Goal: Information Seeking & Learning: Learn about a topic

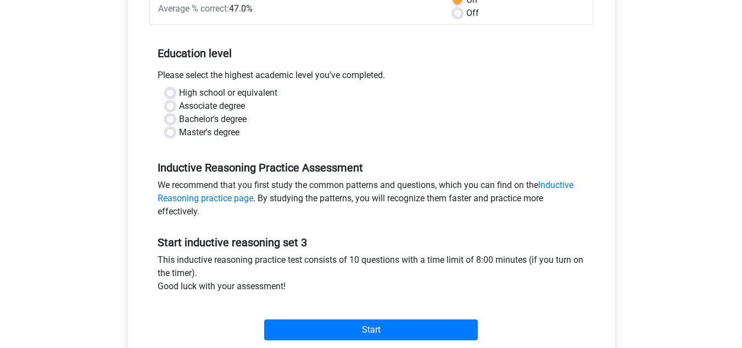
scroll to position [191, 0]
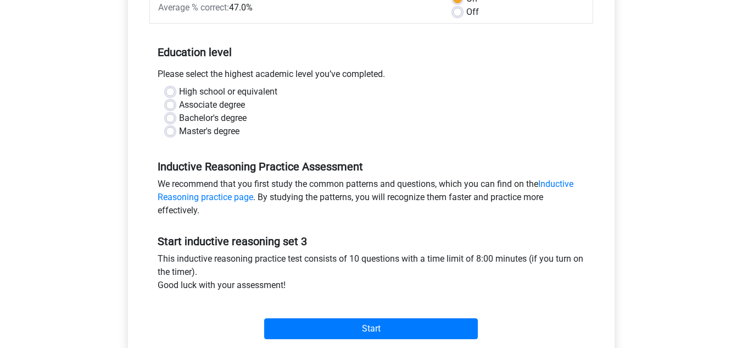
click at [204, 120] on label "Bachelor's degree" at bounding box center [213, 117] width 68 height 13
click at [175, 120] on input "Bachelor's degree" at bounding box center [170, 116] width 9 height 11
radio input "true"
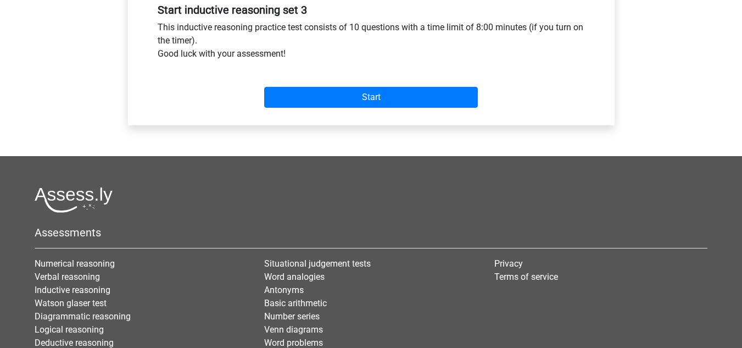
scroll to position [420, 0]
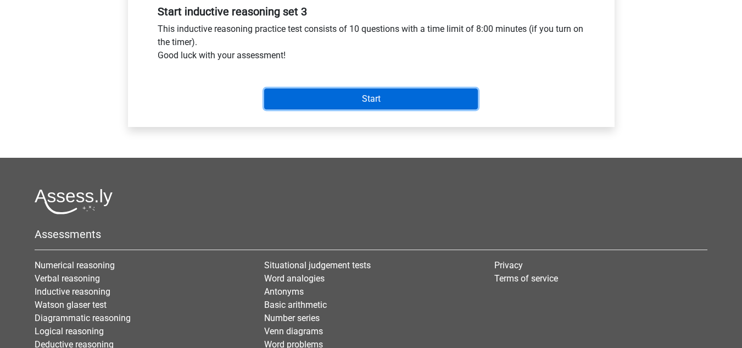
click at [357, 99] on input "Start" at bounding box center [371, 98] width 214 height 21
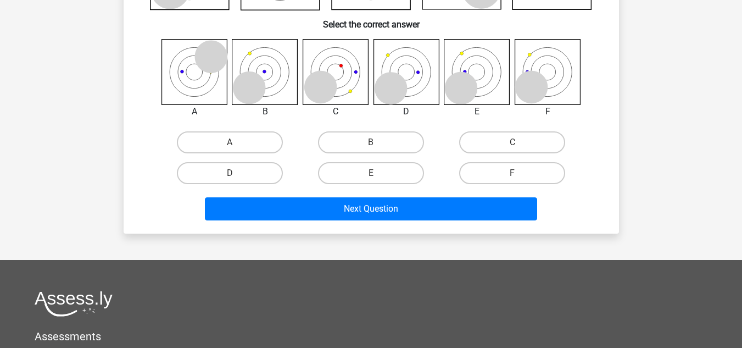
scroll to position [181, 0]
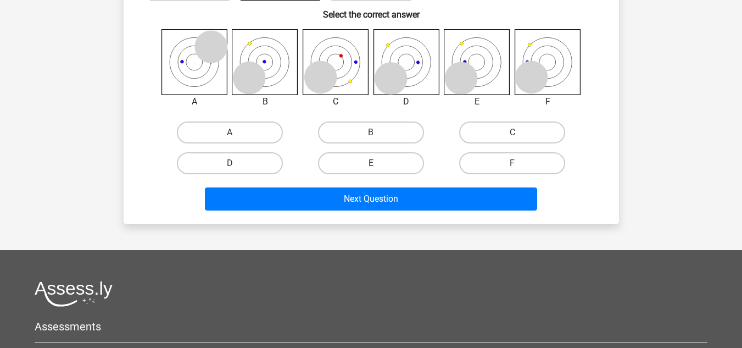
click at [389, 160] on label "E" at bounding box center [371, 163] width 106 height 22
click at [378, 163] on input "E" at bounding box center [374, 166] width 7 height 7
radio input "true"
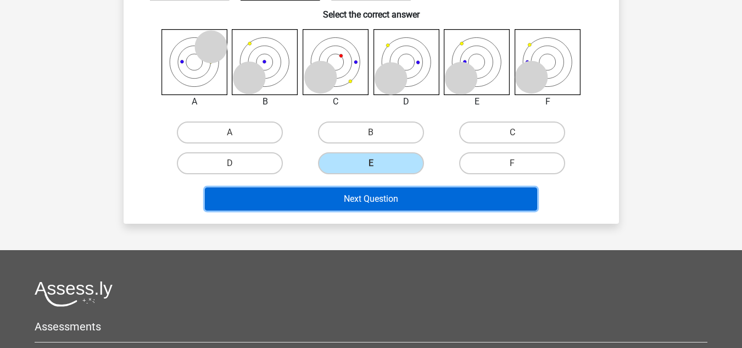
click at [387, 200] on button "Next Question" at bounding box center [371, 198] width 332 height 23
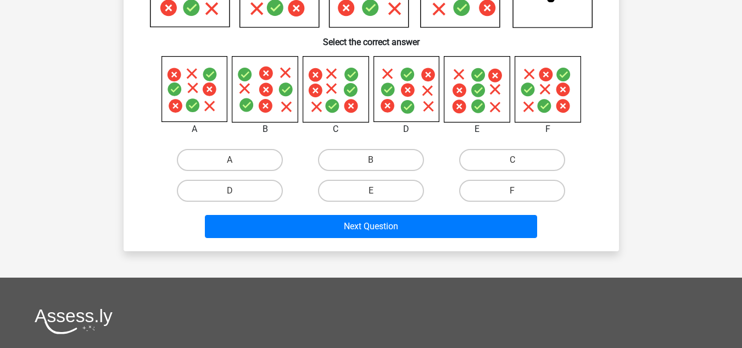
scroll to position [194, 0]
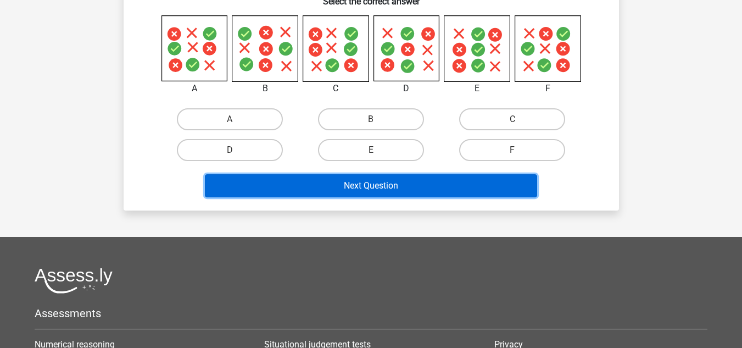
click at [465, 183] on button "Next Question" at bounding box center [371, 185] width 332 height 23
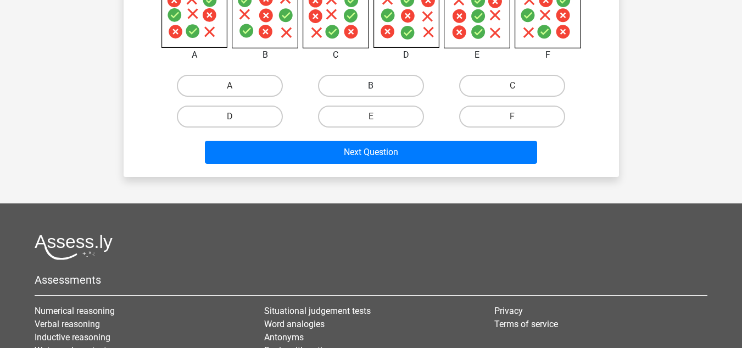
scroll to position [243, 0]
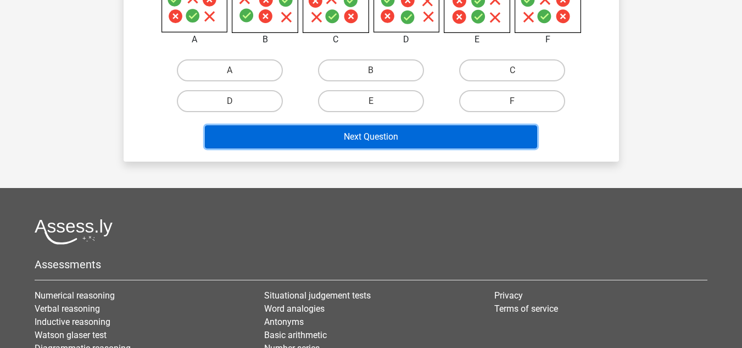
click at [389, 145] on button "Next Question" at bounding box center [371, 136] width 332 height 23
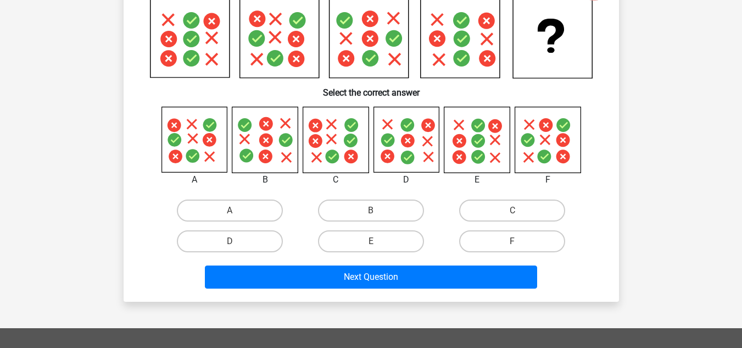
scroll to position [104, 0]
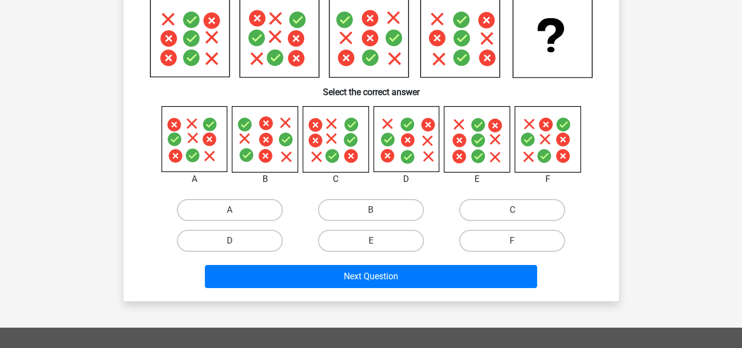
click at [201, 142] on icon at bounding box center [193, 139] width 65 height 65
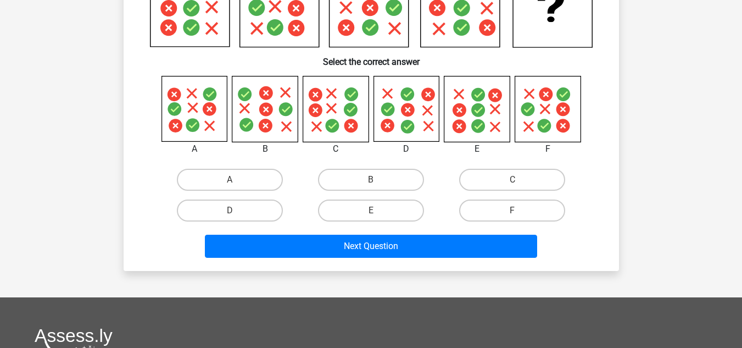
scroll to position [147, 0]
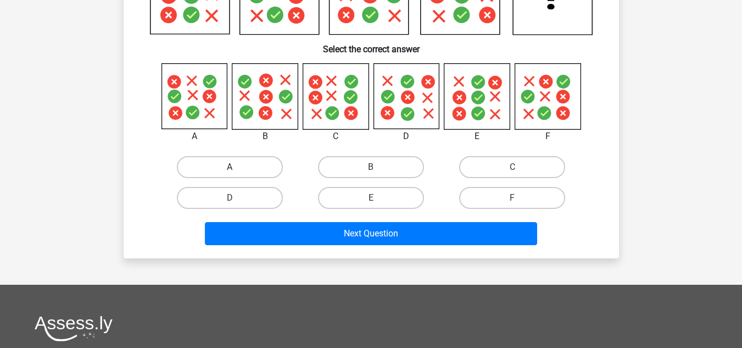
click at [228, 160] on label "A" at bounding box center [230, 167] width 106 height 22
click at [230, 167] on input "A" at bounding box center [233, 170] width 7 height 7
radio input "true"
click at [502, 200] on label "F" at bounding box center [512, 198] width 106 height 22
click at [512, 200] on input "F" at bounding box center [515, 201] width 7 height 7
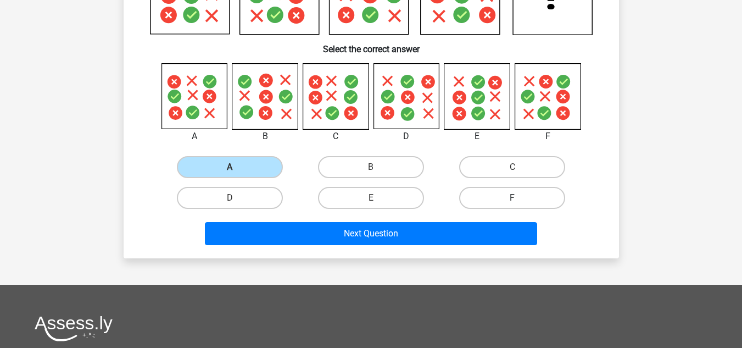
radio input "true"
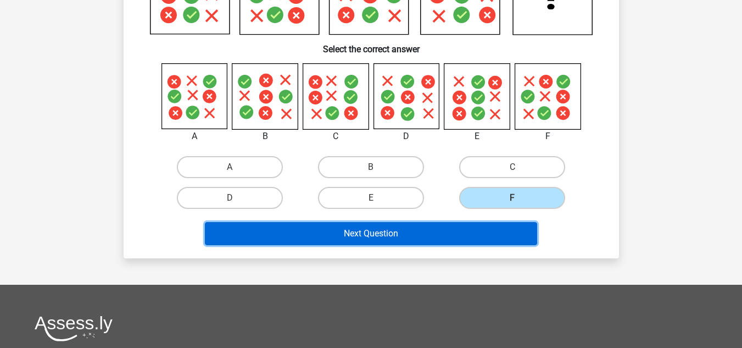
click at [474, 234] on button "Next Question" at bounding box center [371, 233] width 332 height 23
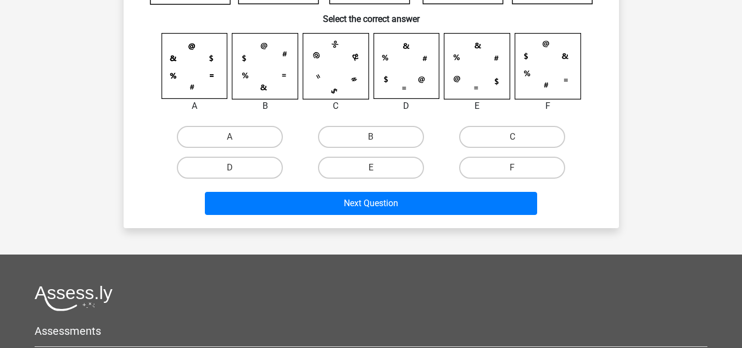
scroll to position [177, 0]
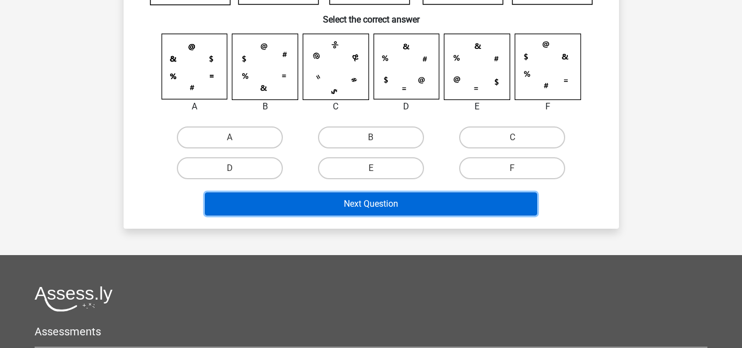
click at [341, 200] on button "Next Question" at bounding box center [371, 203] width 332 height 23
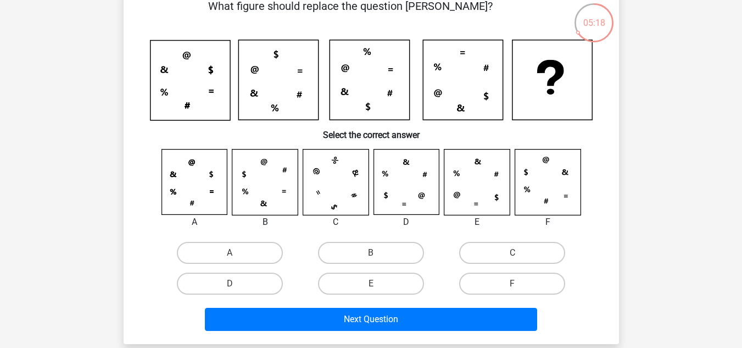
scroll to position [117, 0]
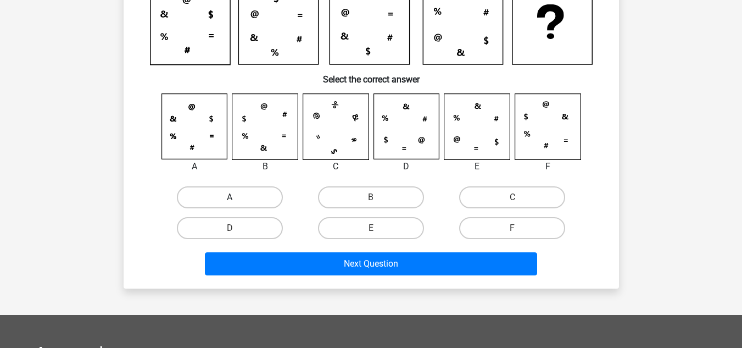
click at [246, 203] on label "A" at bounding box center [230, 197] width 106 height 22
click at [237, 203] on input "A" at bounding box center [233, 200] width 7 height 7
radio input "true"
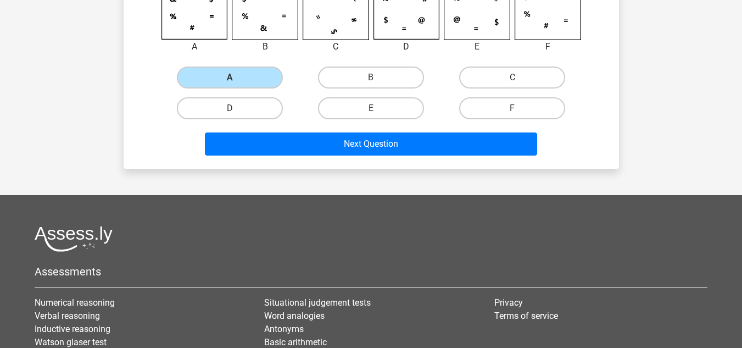
scroll to position [237, 0]
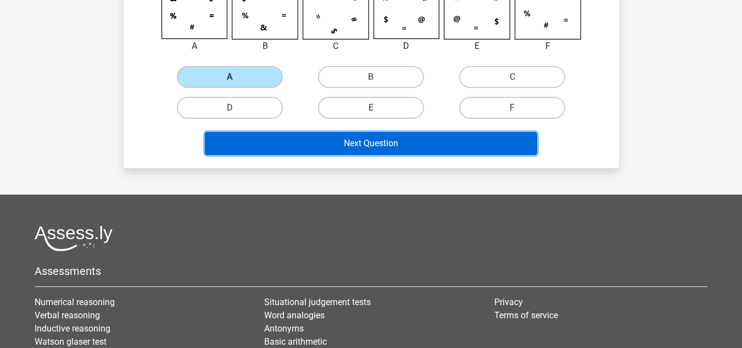
click at [302, 144] on button "Next Question" at bounding box center [371, 143] width 332 height 23
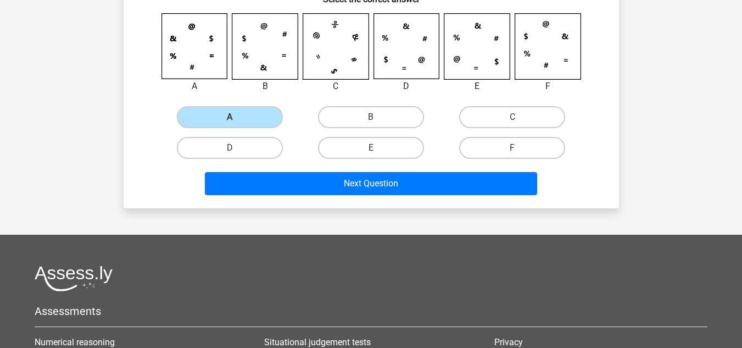
scroll to position [197, 0]
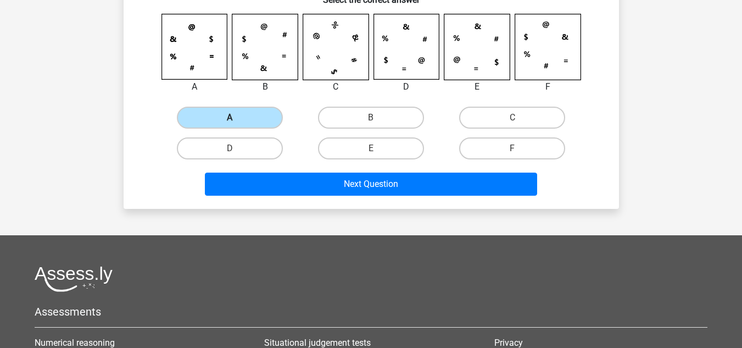
click at [249, 109] on label "A" at bounding box center [230, 118] width 106 height 22
click at [237, 118] on input "A" at bounding box center [233, 121] width 7 height 7
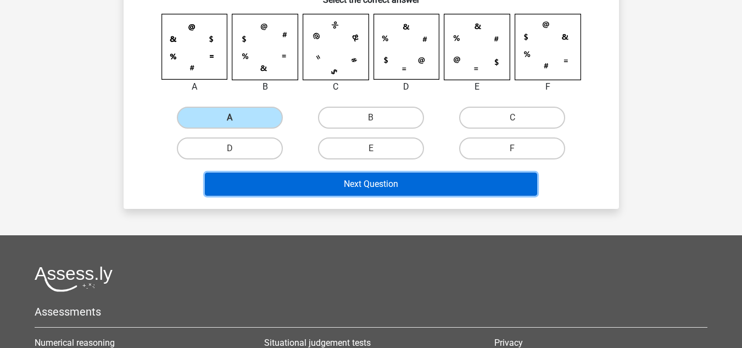
click at [296, 182] on button "Next Question" at bounding box center [371, 183] width 332 height 23
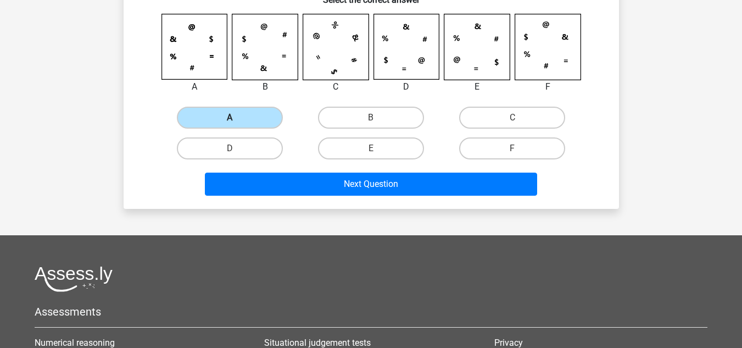
click at [243, 121] on label "A" at bounding box center [230, 118] width 106 height 22
click at [237, 121] on input "A" at bounding box center [233, 121] width 7 height 7
click at [243, 121] on label "A" at bounding box center [230, 118] width 106 height 22
click at [237, 121] on input "A" at bounding box center [233, 121] width 7 height 7
click at [239, 128] on label "A" at bounding box center [230, 118] width 106 height 22
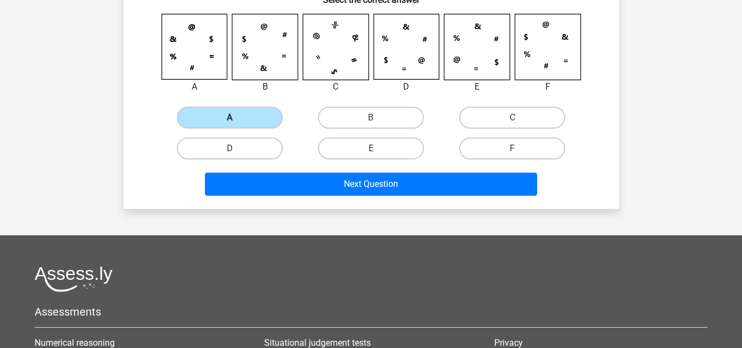
click at [237, 125] on input "A" at bounding box center [233, 121] width 7 height 7
click at [243, 150] on label "D" at bounding box center [230, 148] width 106 height 22
click at [237, 150] on input "D" at bounding box center [233, 151] width 7 height 7
radio input "true"
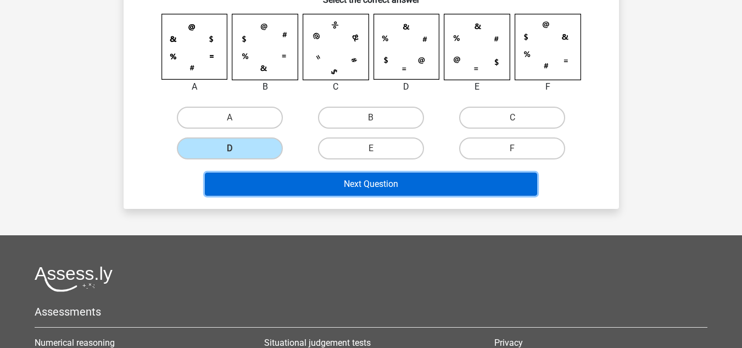
click at [315, 194] on button "Next Question" at bounding box center [371, 183] width 332 height 23
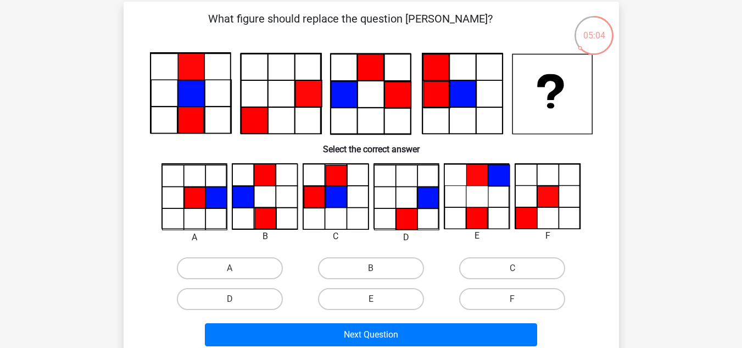
scroll to position [0, 0]
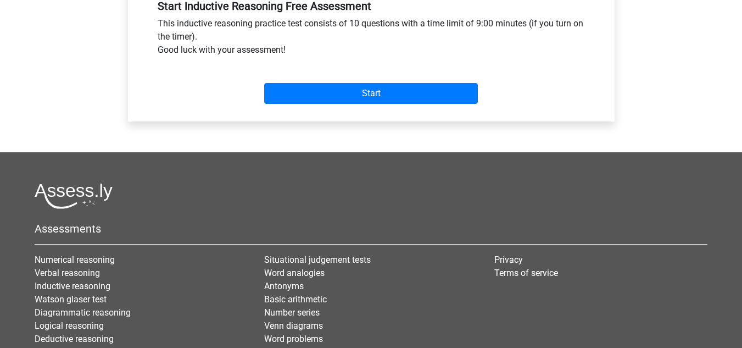
scroll to position [432, 0]
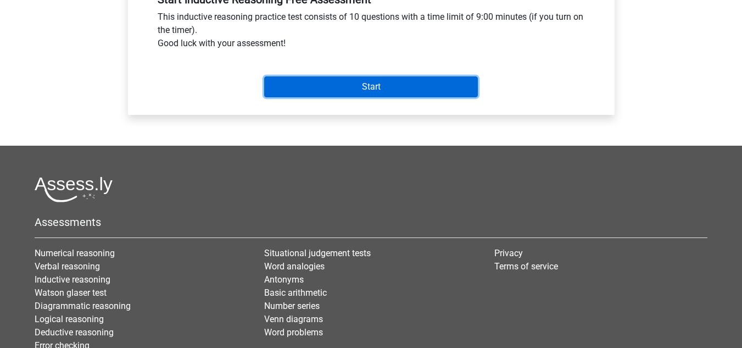
click at [357, 83] on input "Start" at bounding box center [371, 86] width 214 height 21
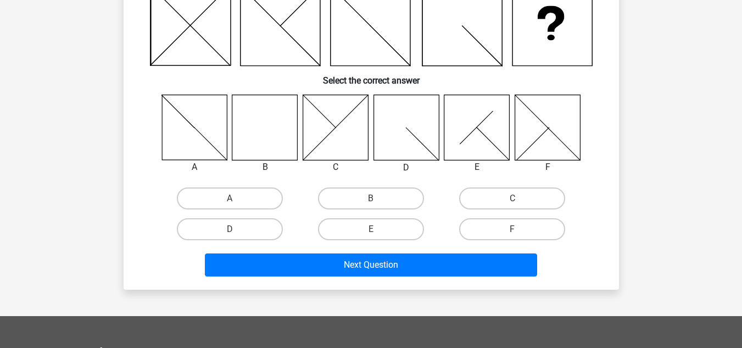
scroll to position [132, 0]
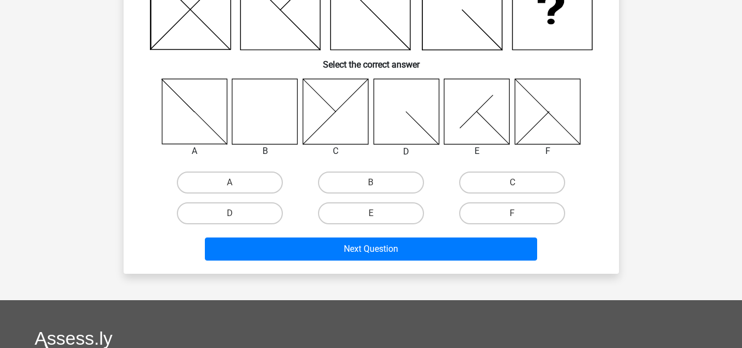
click at [279, 123] on icon at bounding box center [264, 111] width 65 height 65
click at [370, 187] on label "B" at bounding box center [371, 182] width 106 height 22
click at [371, 187] on input "B" at bounding box center [374, 185] width 7 height 7
radio input "true"
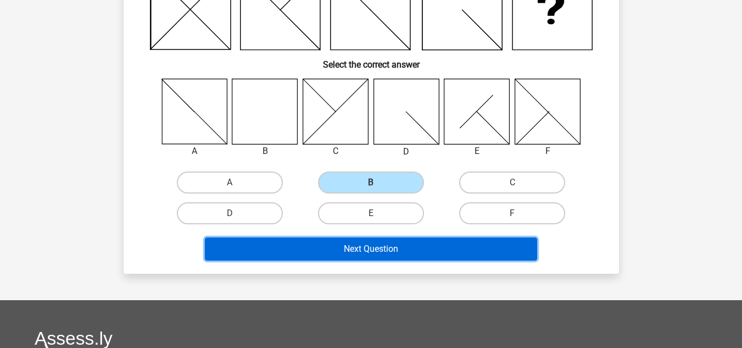
click at [360, 250] on button "Next Question" at bounding box center [371, 248] width 332 height 23
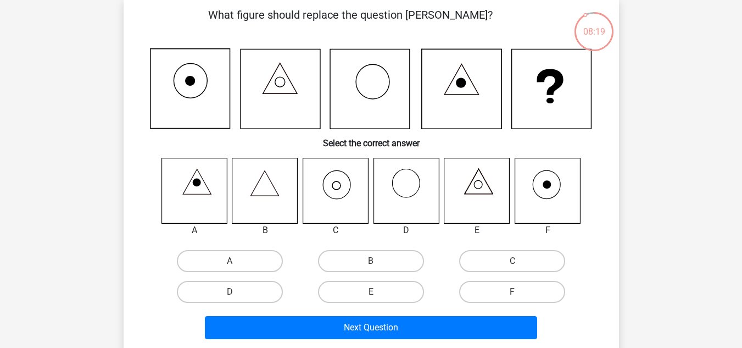
scroll to position [53, 0]
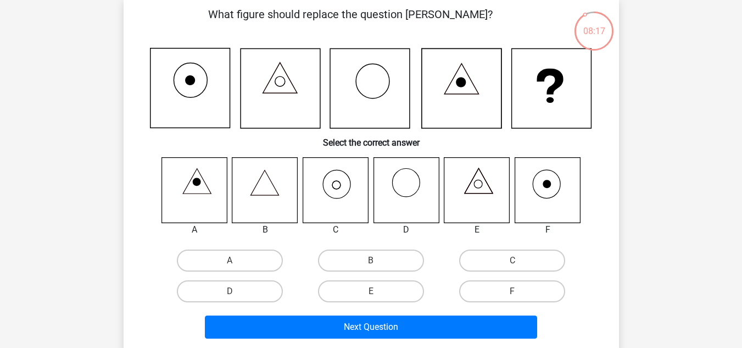
click at [361, 187] on icon at bounding box center [335, 189] width 65 height 65
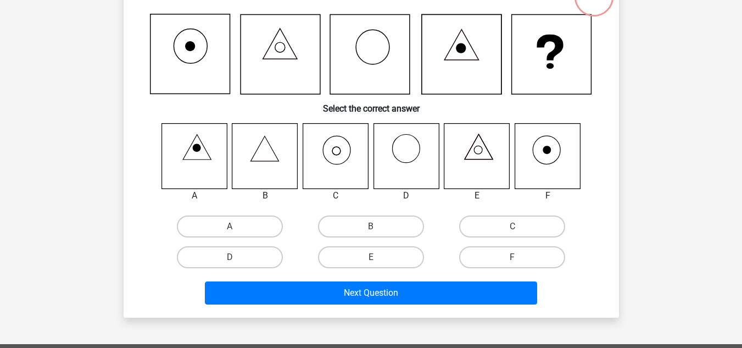
scroll to position [108, 0]
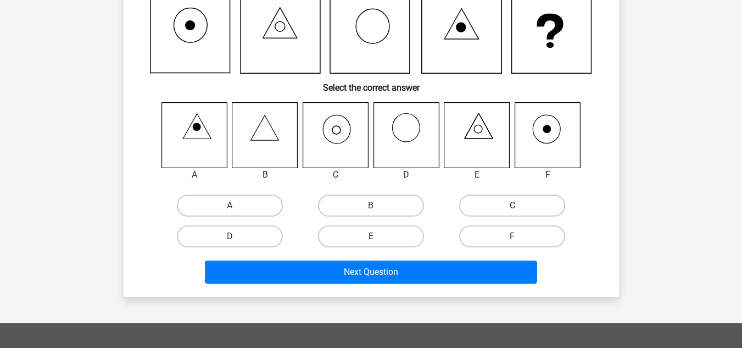
click at [476, 203] on label "C" at bounding box center [512, 205] width 106 height 22
click at [512, 205] on input "C" at bounding box center [515, 208] width 7 height 7
radio input "true"
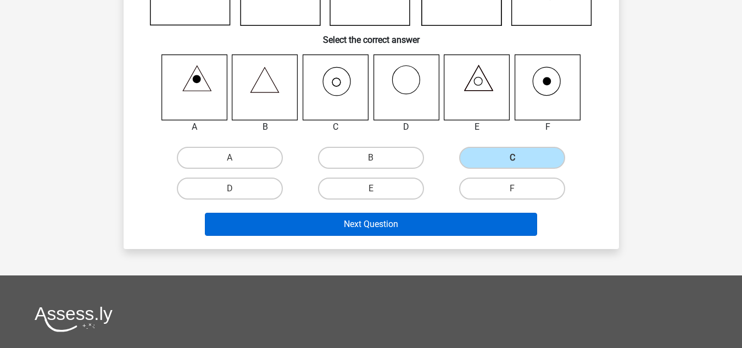
scroll to position [157, 0]
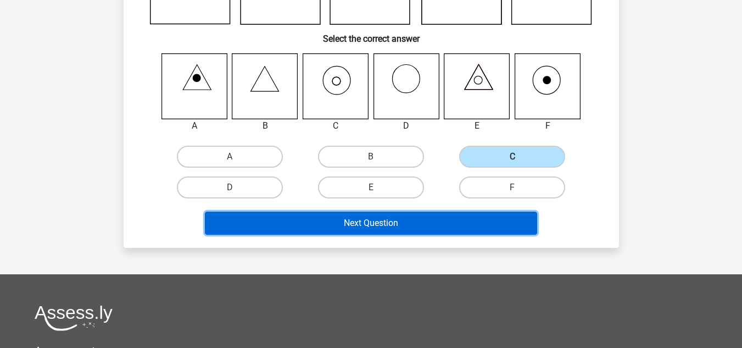
click at [444, 216] on button "Next Question" at bounding box center [371, 222] width 332 height 23
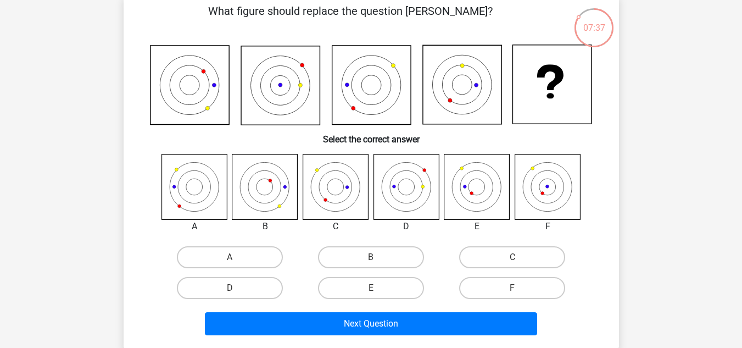
scroll to position [60, 0]
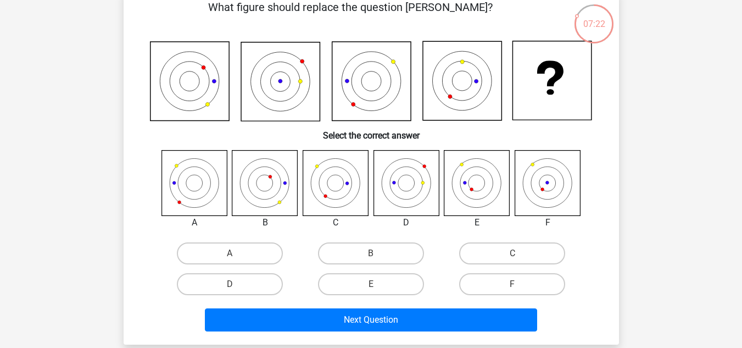
click at [485, 199] on icon at bounding box center [476, 182] width 65 height 65
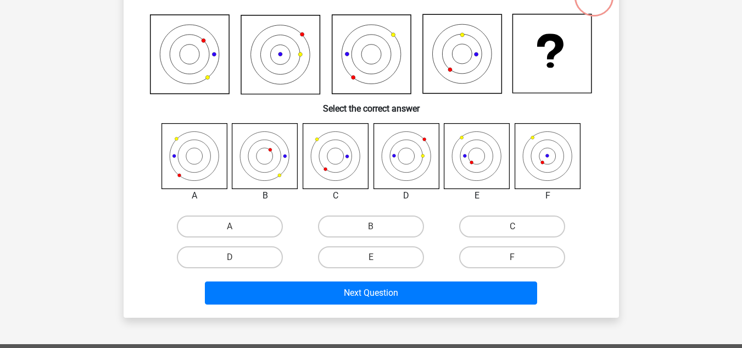
scroll to position [88, 0]
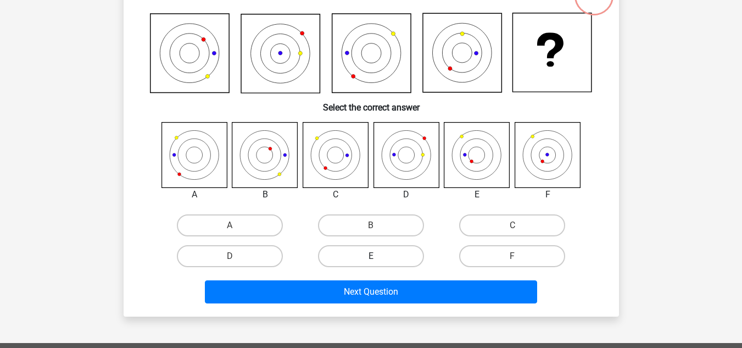
click at [394, 258] on label "E" at bounding box center [371, 256] width 106 height 22
click at [378, 258] on input "E" at bounding box center [374, 259] width 7 height 7
radio input "true"
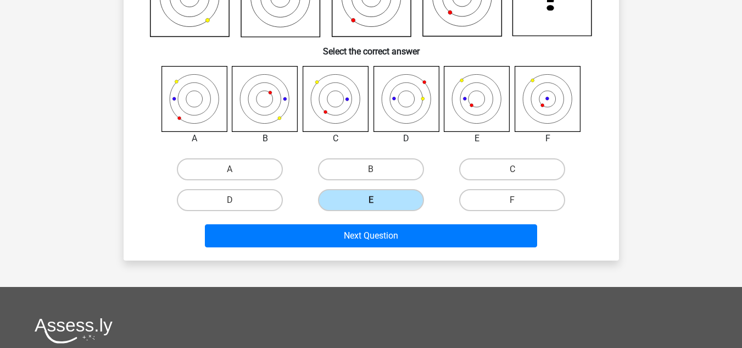
scroll to position [163, 0]
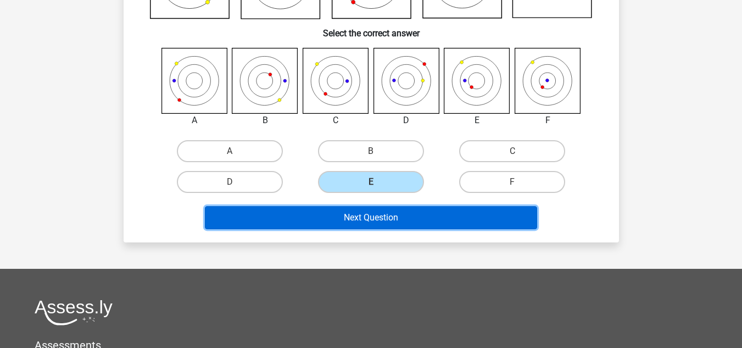
click at [429, 224] on button "Next Question" at bounding box center [371, 217] width 332 height 23
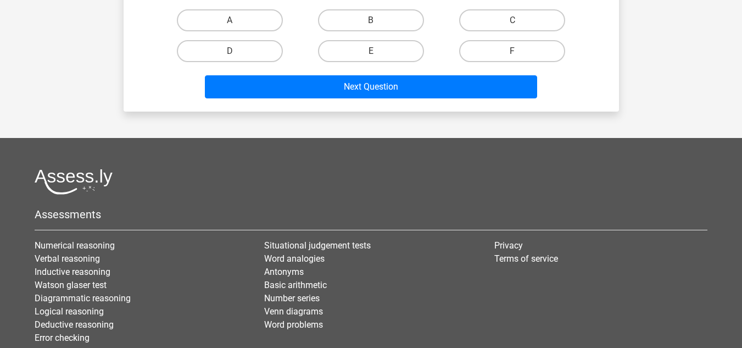
scroll to position [300, 0]
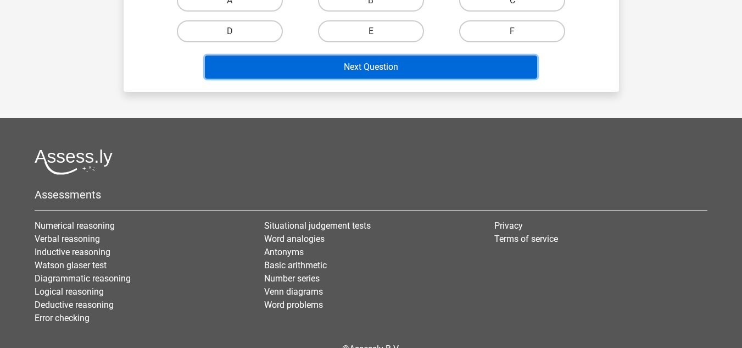
click at [400, 68] on button "Next Question" at bounding box center [371, 66] width 332 height 23
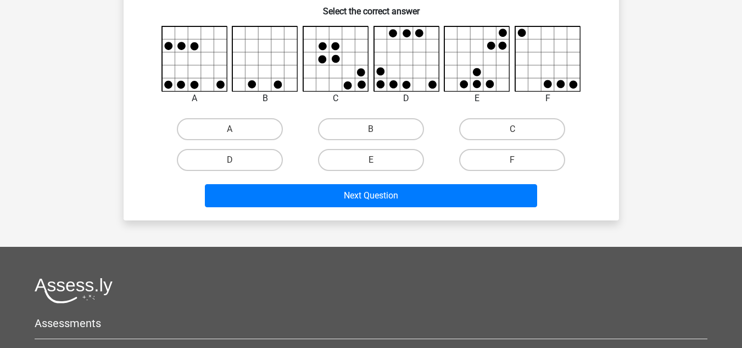
scroll to position [170, 0]
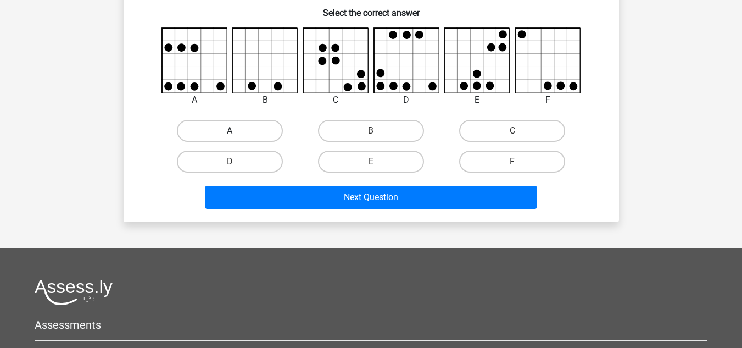
click at [261, 136] on label "A" at bounding box center [230, 131] width 106 height 22
click at [237, 136] on input "A" at bounding box center [233, 134] width 7 height 7
radio input "true"
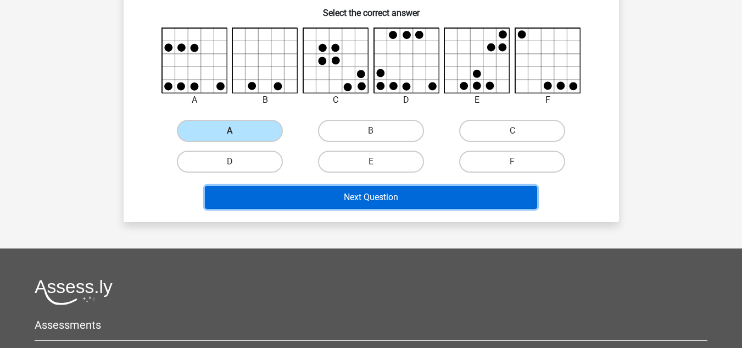
click at [281, 199] on button "Next Question" at bounding box center [371, 197] width 332 height 23
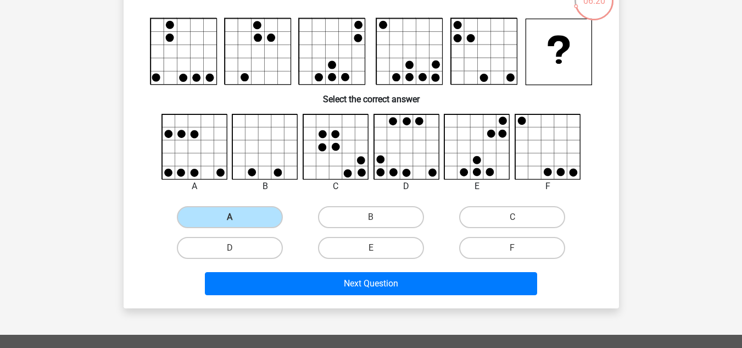
scroll to position [88, 0]
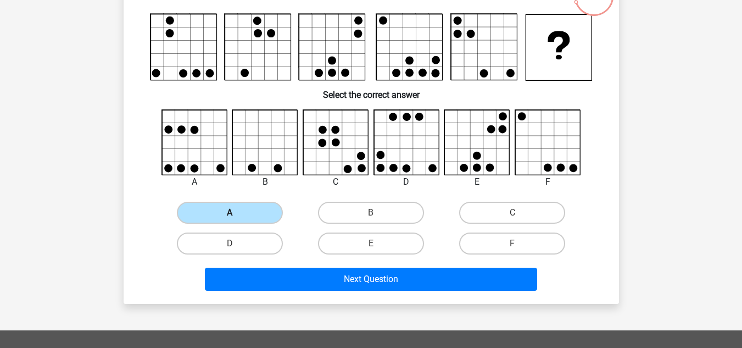
click at [275, 216] on label "A" at bounding box center [230, 213] width 106 height 22
click at [237, 216] on input "A" at bounding box center [233, 215] width 7 height 7
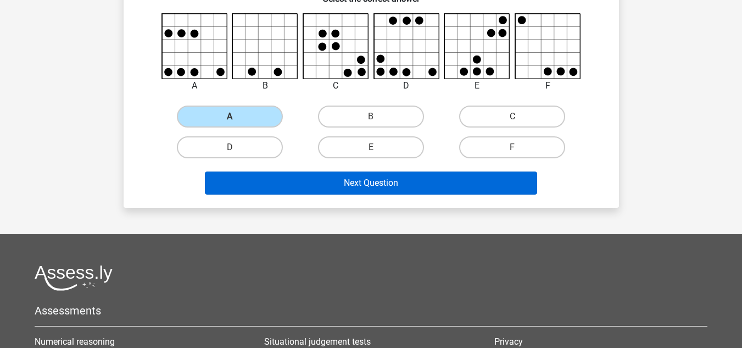
scroll to position [188, 0]
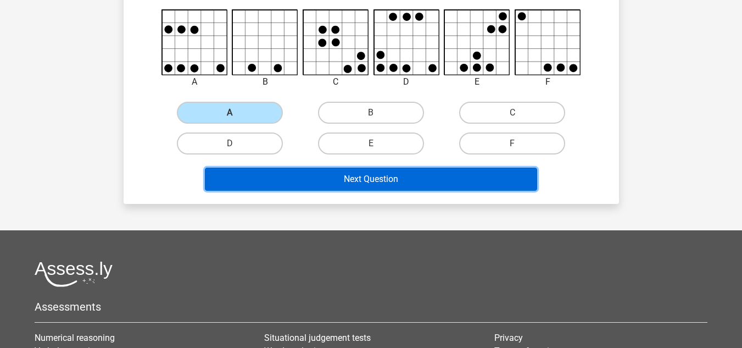
click at [314, 171] on button "Next Question" at bounding box center [371, 178] width 332 height 23
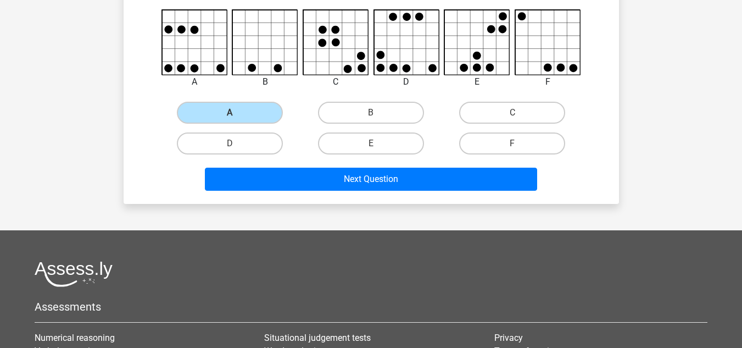
scroll to position [0, 0]
